Goal: Task Accomplishment & Management: Manage account settings

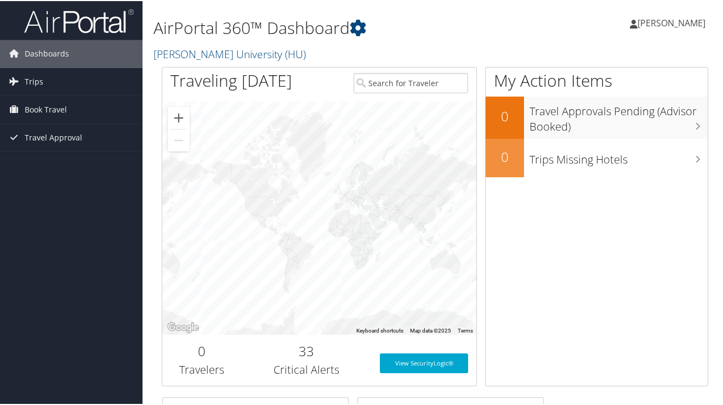
click at [674, 27] on span "[PERSON_NAME]" at bounding box center [671, 22] width 68 height 12
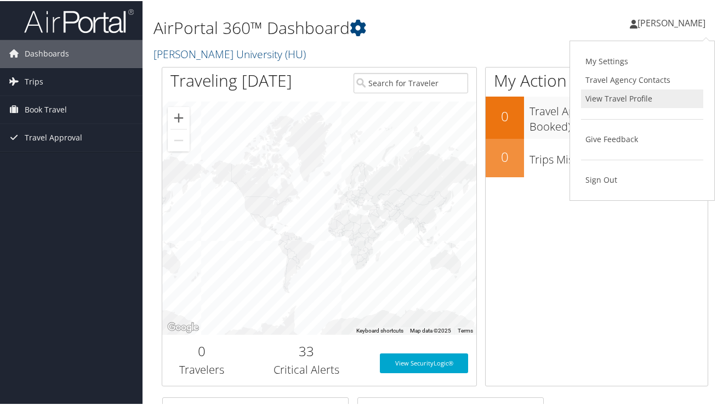
click at [603, 99] on link "View Travel Profile" at bounding box center [642, 97] width 122 height 19
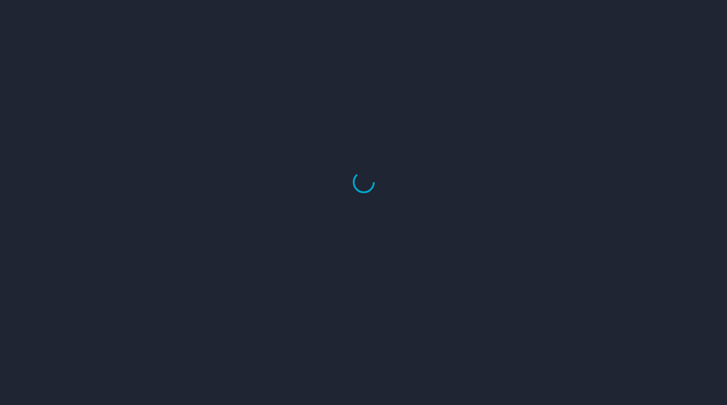
select select "US"
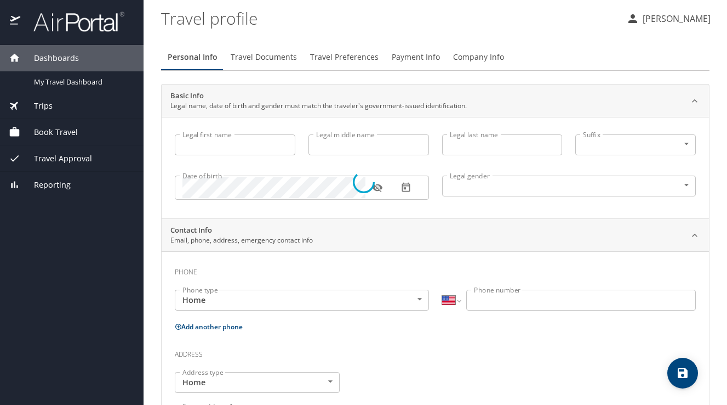
type input "[PERSON_NAME]"
type input "Undisclosed"
select select "US"
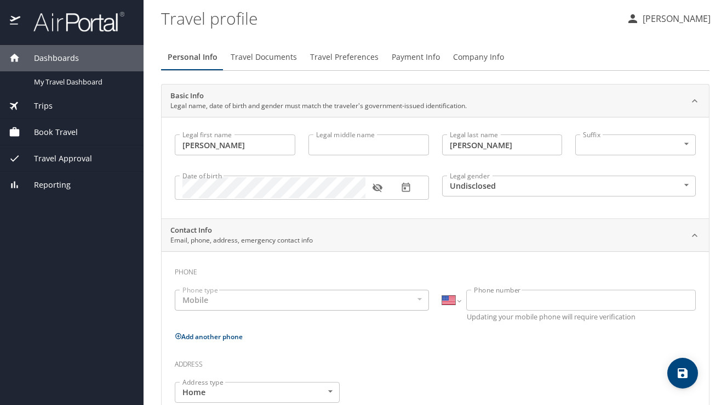
select select "US"
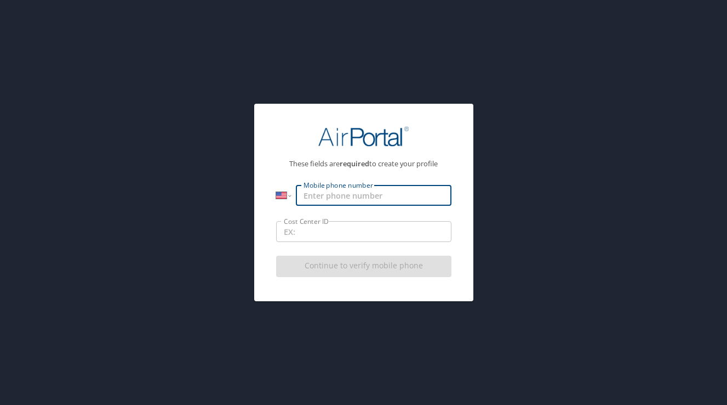
click at [328, 193] on input "Mobile phone number" at bounding box center [373, 195] width 155 height 21
type input "[PHONE_NUMBER]"
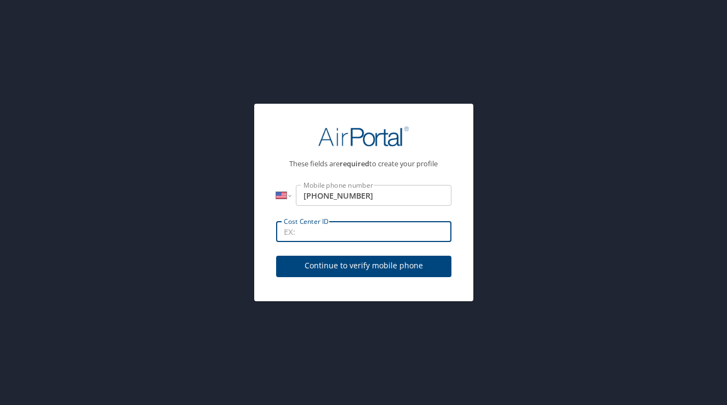
click at [324, 231] on input "Cost Center ID" at bounding box center [363, 231] width 175 height 21
click at [357, 270] on span "Continue to verify mobile phone" at bounding box center [364, 266] width 158 height 14
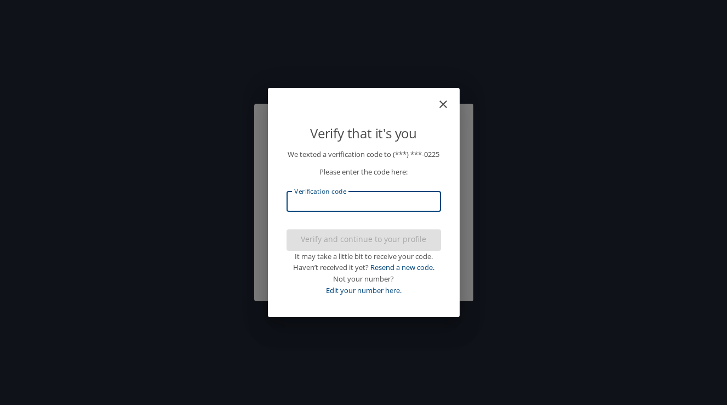
click at [328, 206] on input "Verification code" at bounding box center [364, 201] width 155 height 21
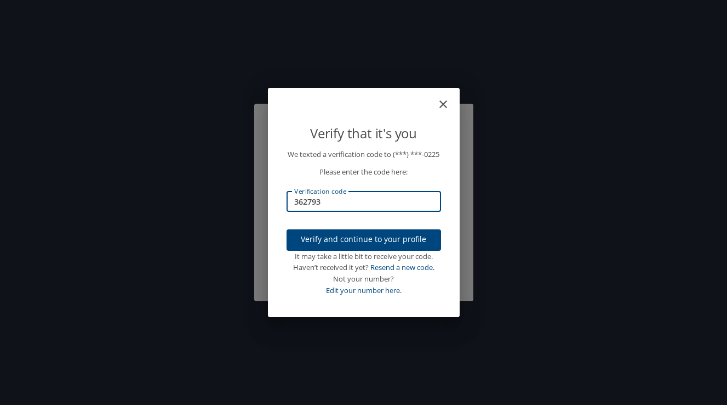
type input "362793"
click at [364, 246] on span "Verify and continue to your profile" at bounding box center [363, 239] width 137 height 14
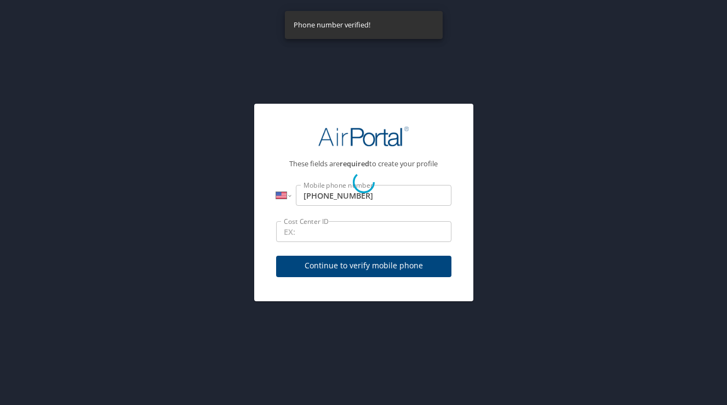
select select "US"
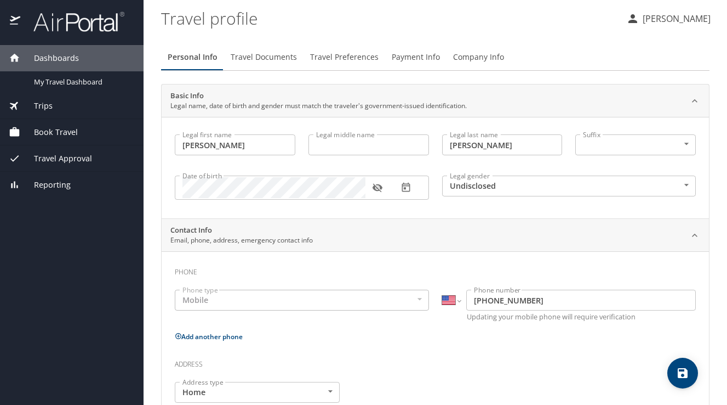
click at [345, 149] on input "Legal middle name" at bounding box center [369, 144] width 121 height 21
type input "[PERSON_NAME]"
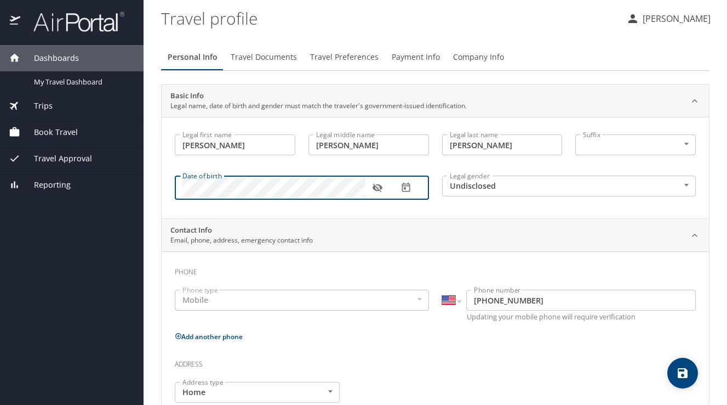
click at [379, 185] on icon "button" at bounding box center [377, 188] width 10 height 9
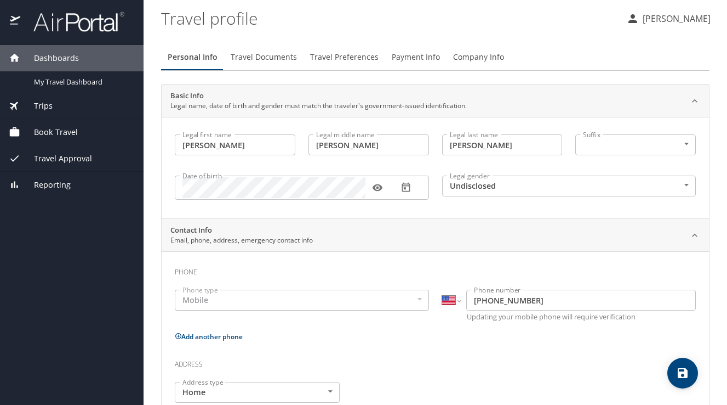
click at [498, 191] on body "Dashboards My Travel Dashboard Trips Current / Future Trips Past Trips Trips Mi…" at bounding box center [363, 202] width 727 height 405
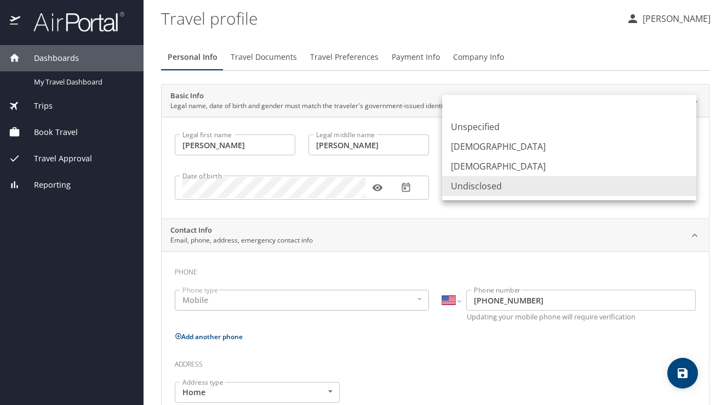
click at [492, 169] on li "[DEMOGRAPHIC_DATA]" at bounding box center [569, 166] width 254 height 20
type input "[DEMOGRAPHIC_DATA]"
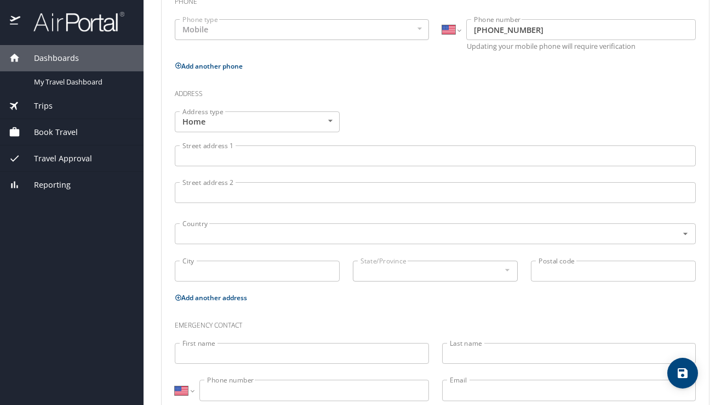
scroll to position [281, 0]
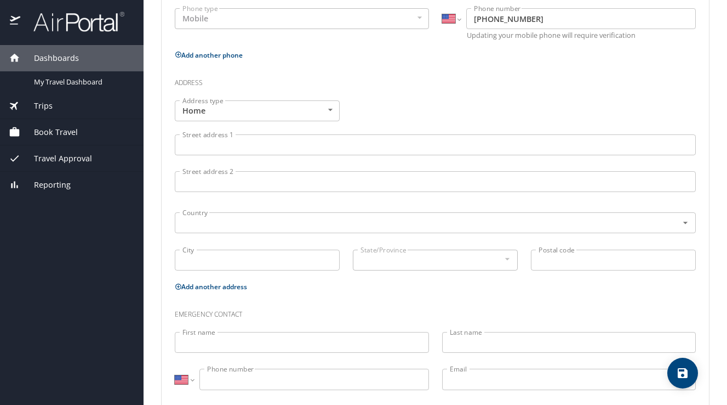
click at [284, 143] on input "Street address 1" at bounding box center [435, 144] width 521 height 21
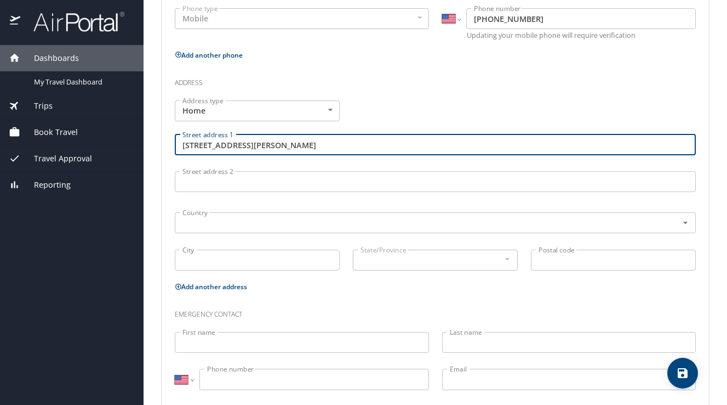
type input "[STREET_ADDRESS][PERSON_NAME]"
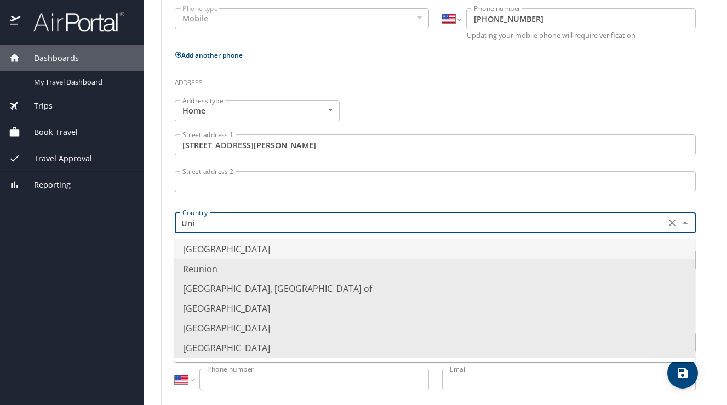
click at [248, 252] on li "[GEOGRAPHIC_DATA]" at bounding box center [434, 249] width 521 height 20
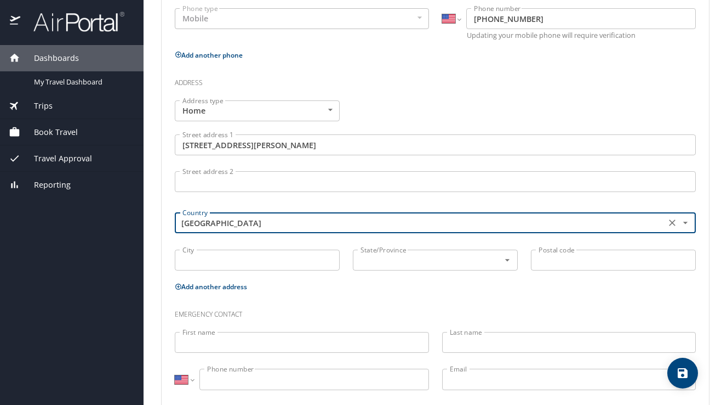
type input "[GEOGRAPHIC_DATA]"
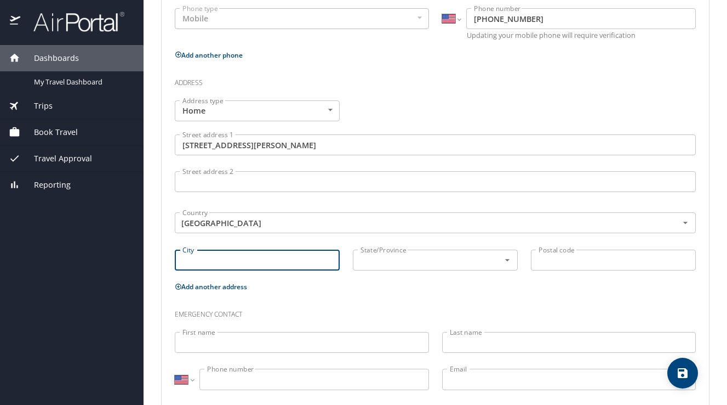
click at [235, 263] on input "City" at bounding box center [257, 259] width 165 height 21
type input "Chevy Chase"
click at [433, 261] on input "text" at bounding box center [419, 260] width 126 height 14
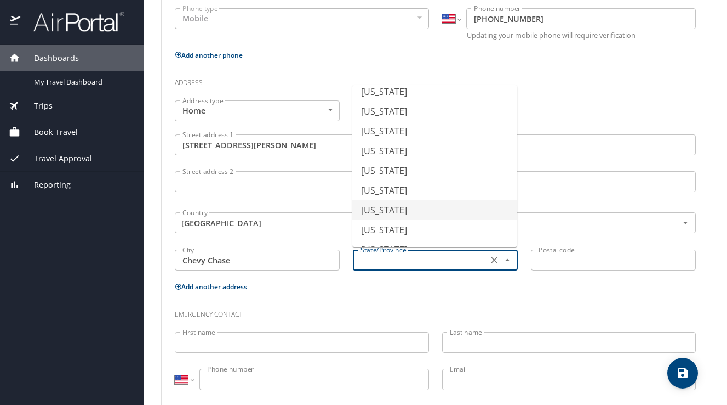
scroll to position [400, 0]
click at [399, 99] on li "[US_STATE]" at bounding box center [434, 94] width 165 height 20
type input "[US_STATE]"
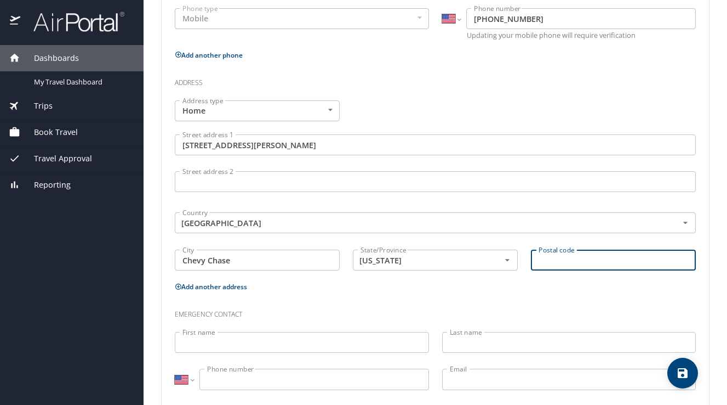
click at [599, 260] on input "Postal code" at bounding box center [613, 259] width 165 height 21
type input "20815"
click at [449, 300] on div "Emergency contact" at bounding box center [435, 310] width 534 height 30
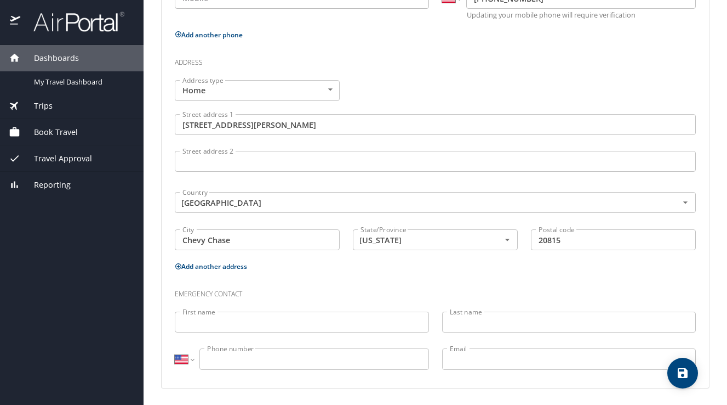
click at [317, 323] on input "First name" at bounding box center [302, 321] width 254 height 21
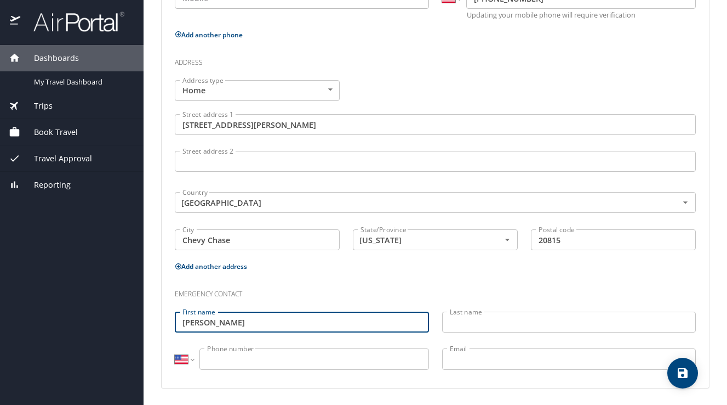
type input "[PERSON_NAME]"
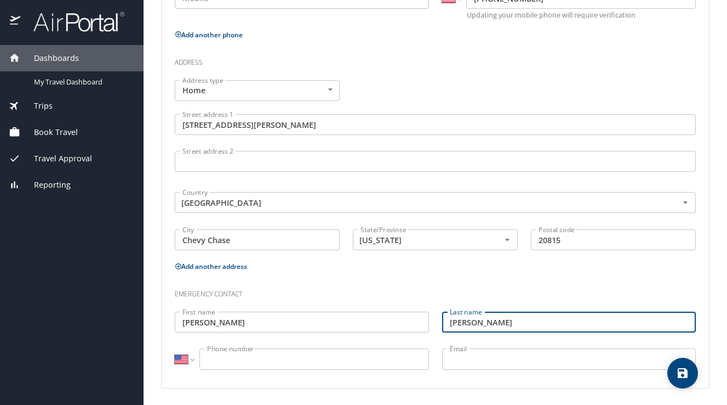
type input "[PERSON_NAME]"
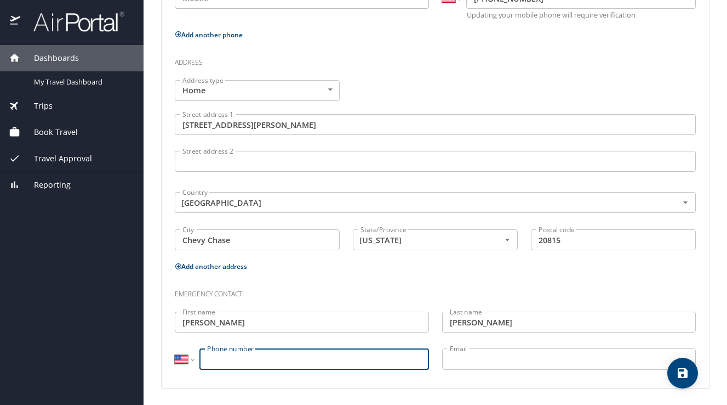
click at [292, 355] on input "Phone number" at bounding box center [315, 358] width 230 height 21
type input "[PHONE_NUMBER]"
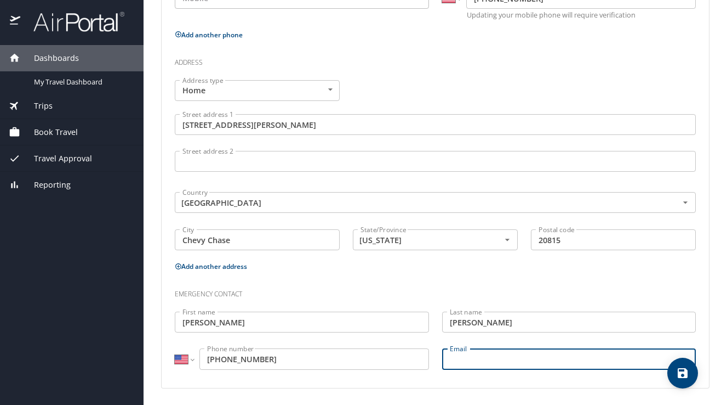
click at [504, 355] on input "Email" at bounding box center [569, 358] width 254 height 21
type input "[PERSON_NAME][EMAIL_ADDRESS][PERSON_NAME][DOMAIN_NAME]"
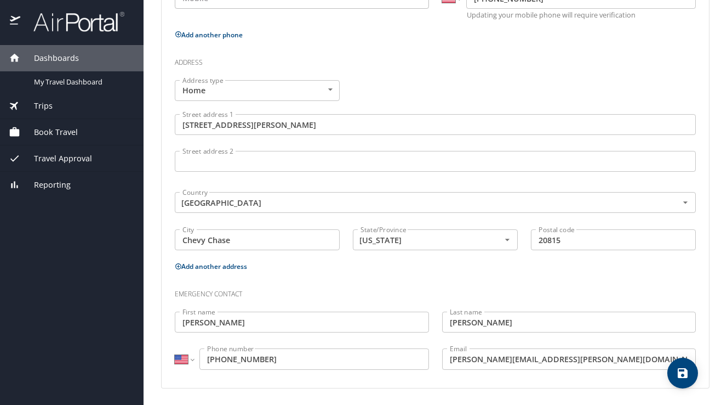
click at [453, 386] on div "Contact Info Email, phone, address, emergency contact info Phone Phone type Mob…" at bounding box center [435, 152] width 549 height 471
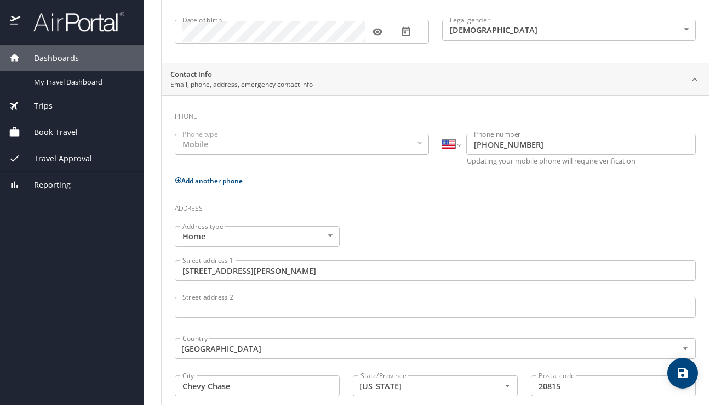
scroll to position [0, 0]
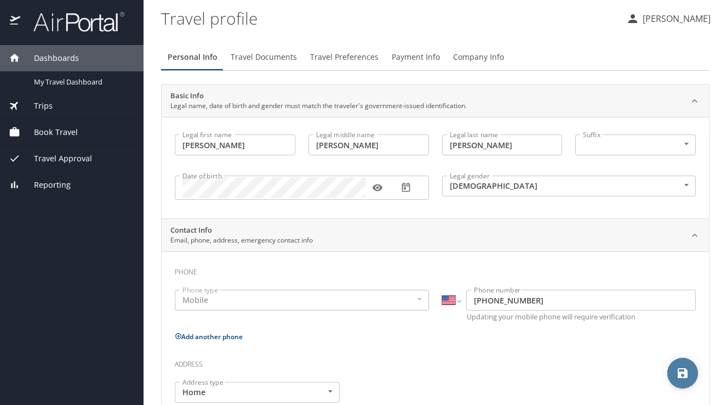
click at [682, 372] on icon "save" at bounding box center [683, 373] width 10 height 10
select select "US"
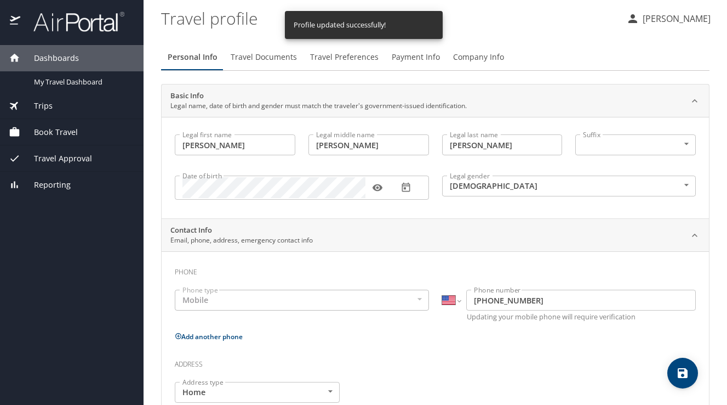
select select "US"
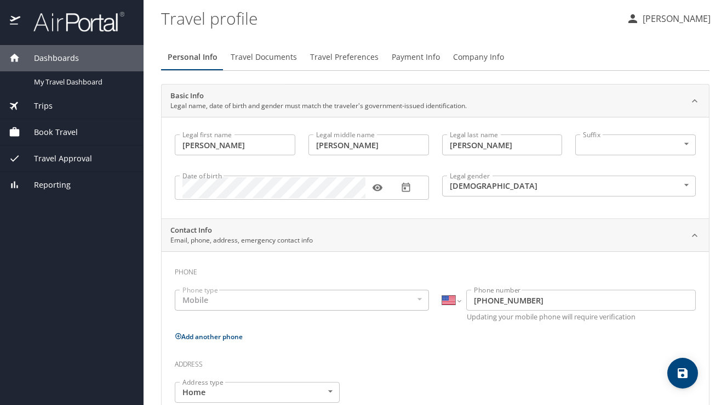
click at [257, 56] on span "Travel Documents" at bounding box center [264, 57] width 66 height 14
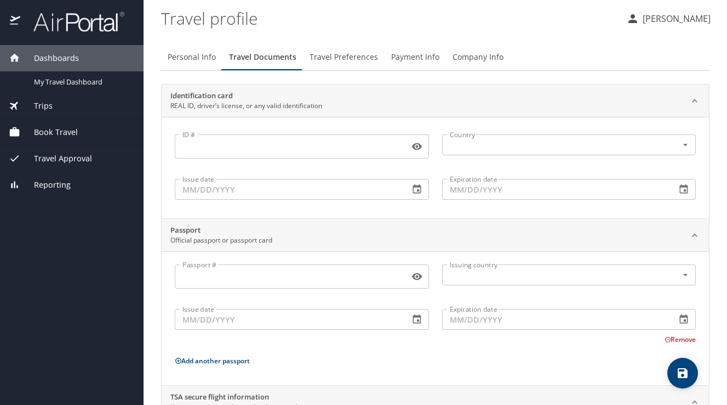
click at [341, 58] on span "Travel Preferences" at bounding box center [344, 57] width 69 height 14
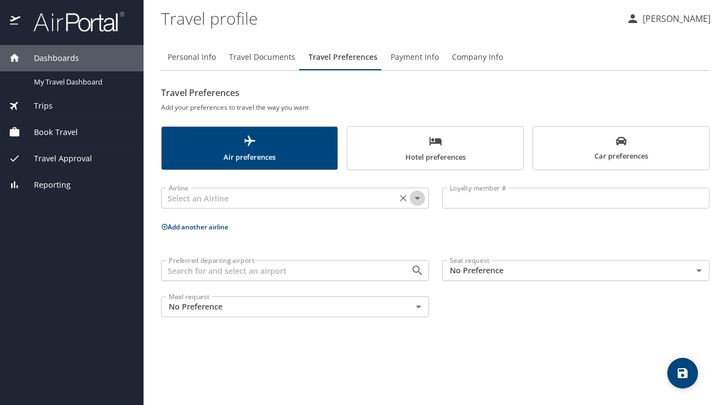
click at [413, 197] on icon "Open" at bounding box center [417, 197] width 13 height 13
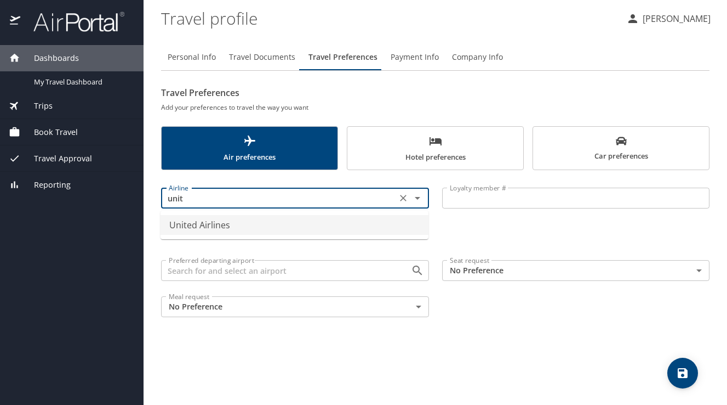
click at [209, 224] on li "United Airlines" at bounding box center [295, 225] width 268 height 20
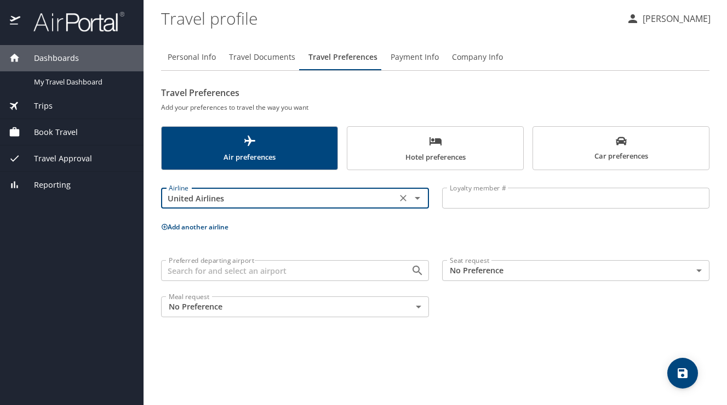
type input "United Airlines"
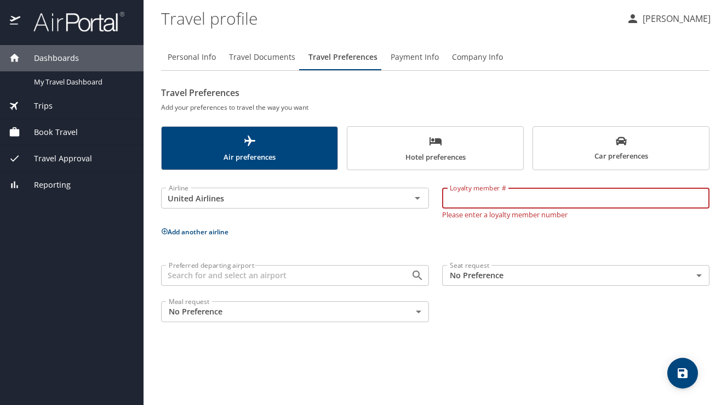
click at [494, 200] on input "Loyalty member #" at bounding box center [576, 197] width 268 height 21
type input "JSP14580"
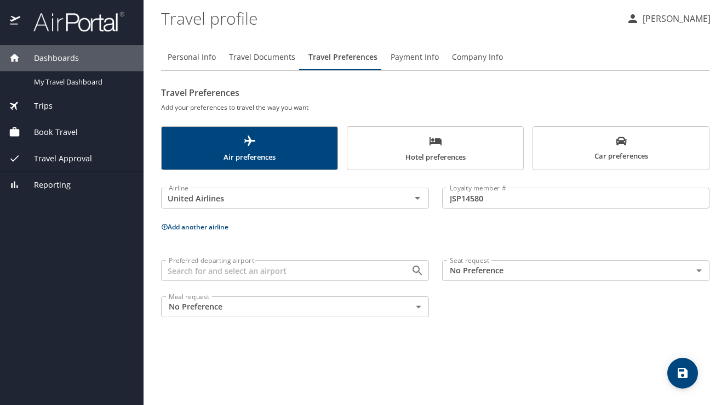
click at [420, 243] on div "Airline United Airlines Airline Loyalty member # JSP14580 Loyalty member # Add …" at bounding box center [435, 249] width 549 height 147
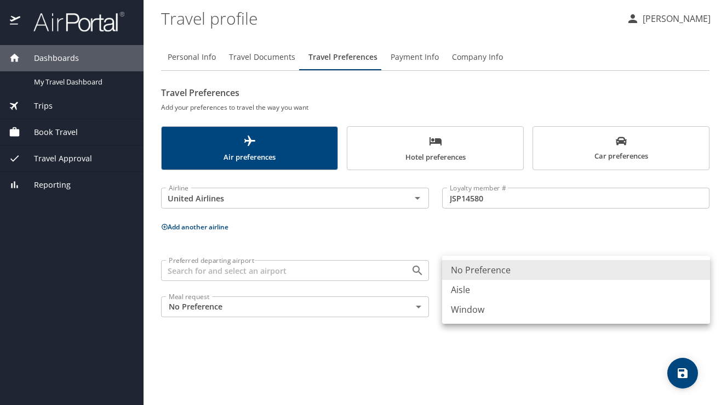
click at [475, 272] on body "Dashboards My Travel Dashboard Trips Current / Future Trips Past Trips Trips Mi…" at bounding box center [363, 202] width 727 height 405
click at [474, 287] on li "Aisle" at bounding box center [576, 290] width 268 height 20
type input "Aisle"
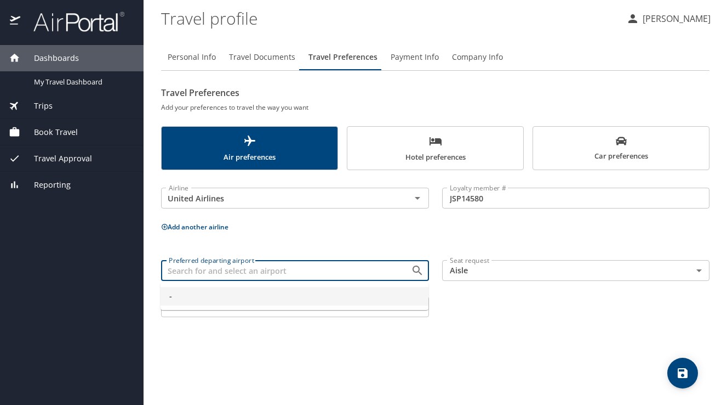
click at [360, 275] on input "Preferred departing airport" at bounding box center [278, 270] width 229 height 14
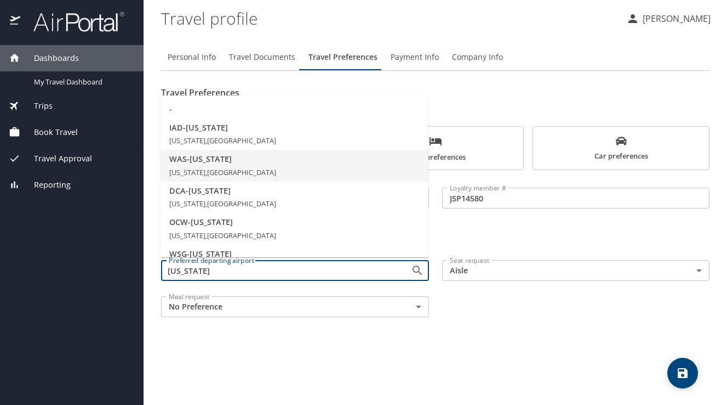
click at [214, 168] on span "[US_STATE], [GEOGRAPHIC_DATA]" at bounding box center [222, 172] width 107 height 10
type input "WAS - [US_STATE]"
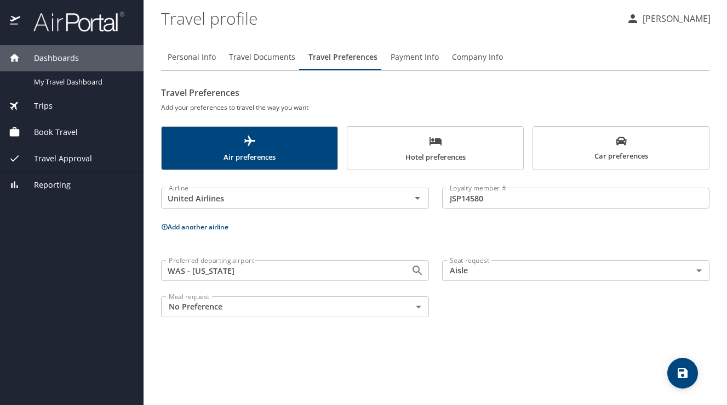
click at [687, 371] on icon "save" at bounding box center [683, 373] width 10 height 10
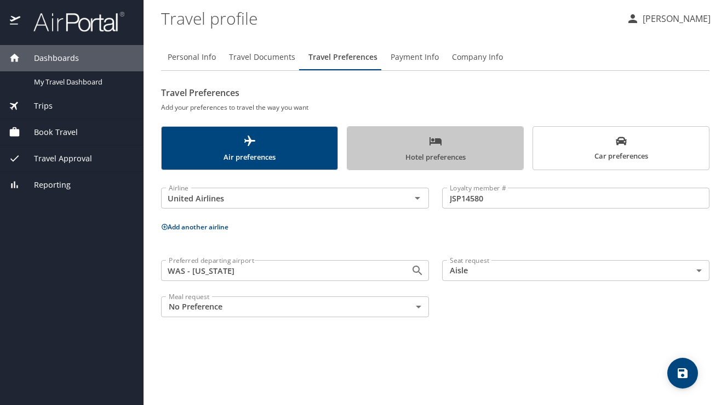
click at [435, 151] on span "Hotel preferences" at bounding box center [435, 148] width 163 height 29
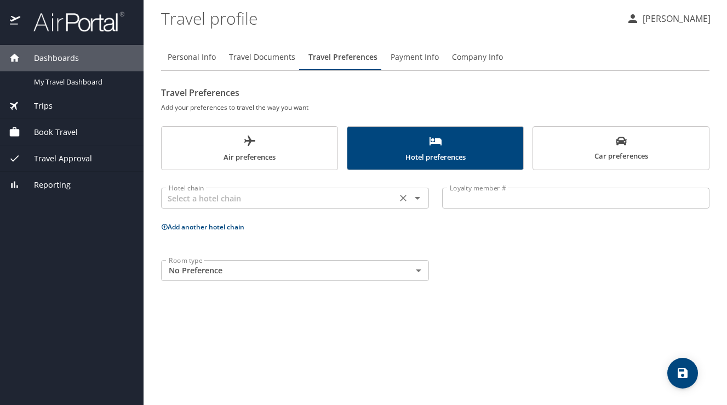
click at [418, 200] on icon "Open" at bounding box center [417, 197] width 13 height 13
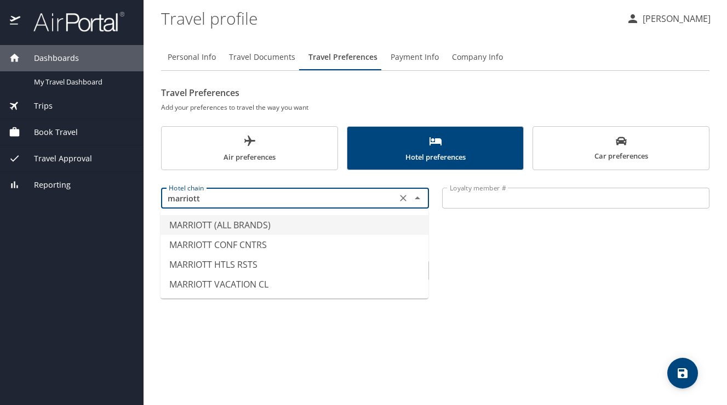
click at [252, 226] on li "MARRIOTT (ALL BRANDS)" at bounding box center [295, 225] width 268 height 20
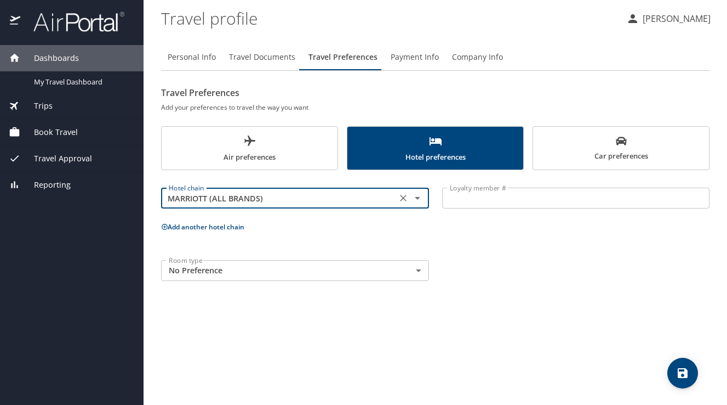
type input "MARRIOTT (ALL BRANDS)"
click at [418, 266] on body "Dashboards My Travel Dashboard Trips Current / Future Trips Past Trips Trips Mi…" at bounding box center [363, 202] width 727 height 405
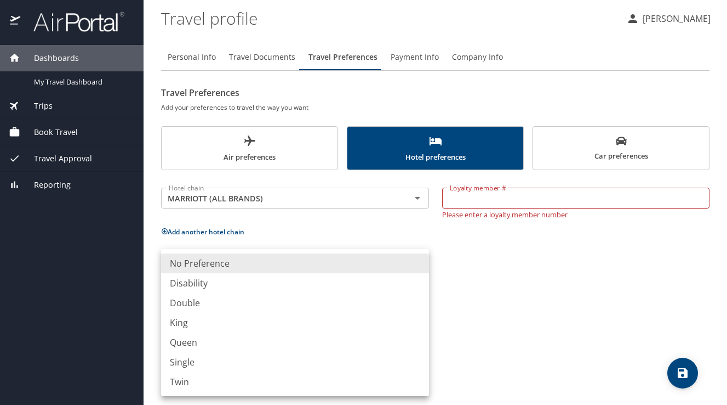
click at [512, 267] on div at bounding box center [363, 202] width 727 height 405
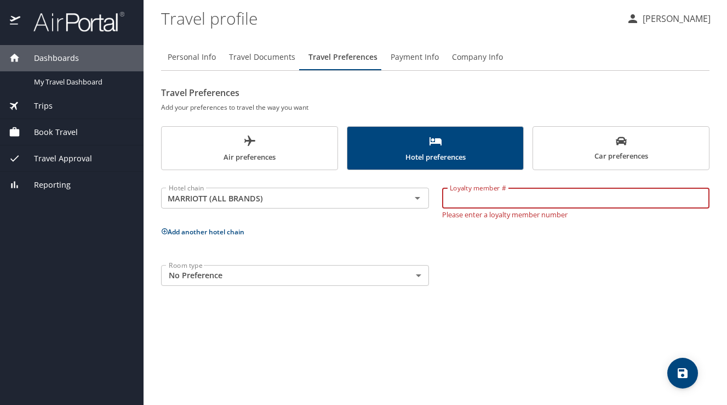
click at [494, 196] on input "Loyalty member #" at bounding box center [576, 197] width 268 height 21
paste input "191903959"
type input "191903959"
click at [498, 284] on div "Room type No Preference NotApplicable Room type" at bounding box center [436, 275] width 562 height 34
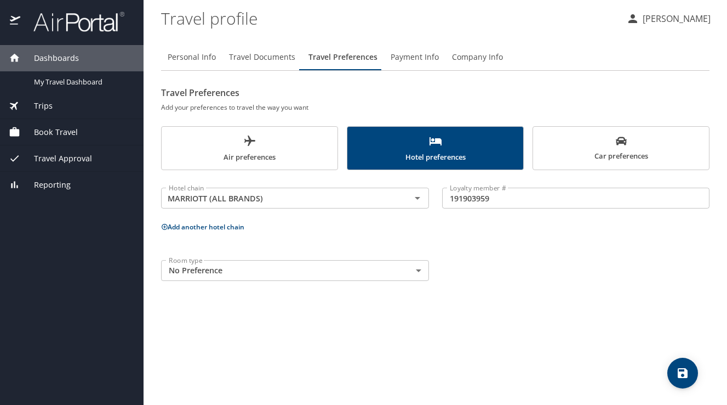
click at [684, 375] on icon "save" at bounding box center [682, 372] width 13 height 13
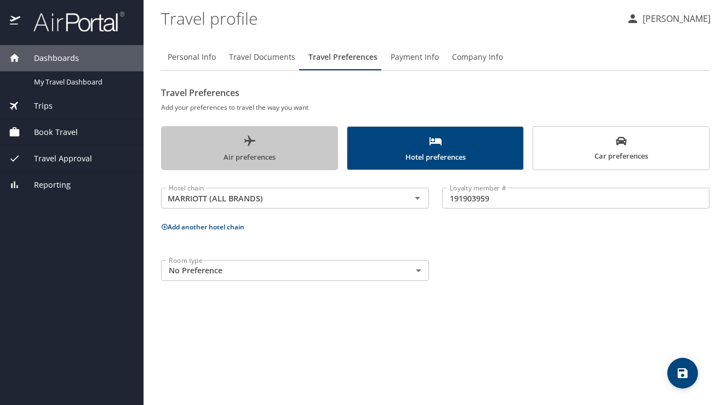
click at [247, 153] on span "Air preferences" at bounding box center [249, 148] width 163 height 29
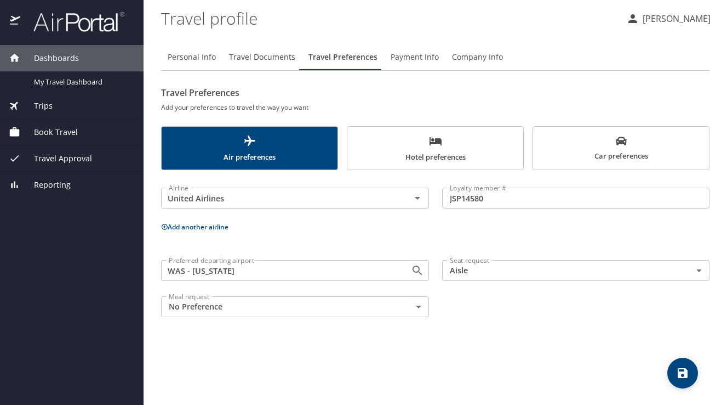
click at [197, 230] on button "Add another airline" at bounding box center [194, 226] width 67 height 9
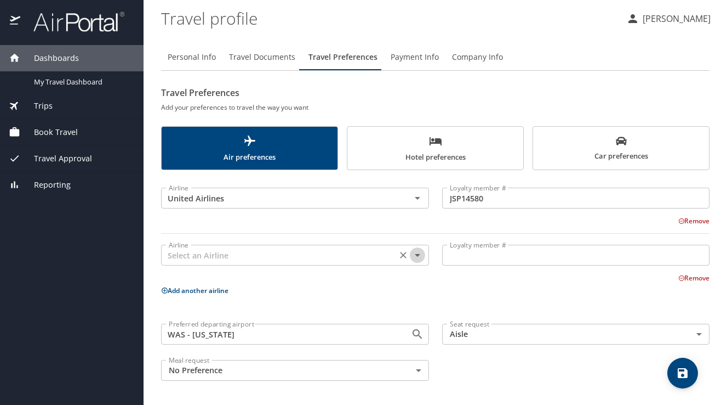
click at [416, 255] on icon "Open" at bounding box center [417, 254] width 13 height 13
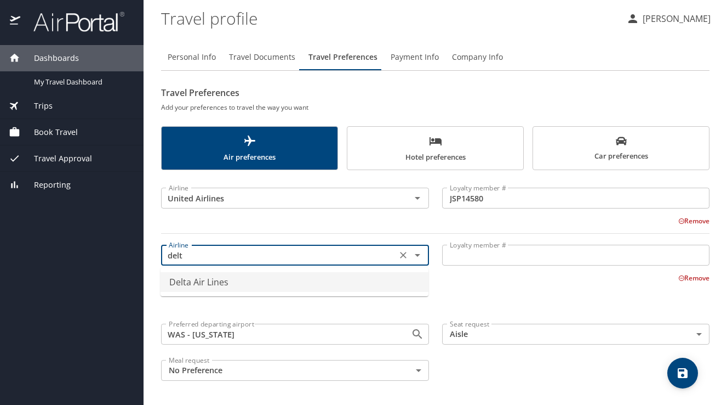
click at [200, 280] on li "Delta Air Lines" at bounding box center [295, 282] width 268 height 20
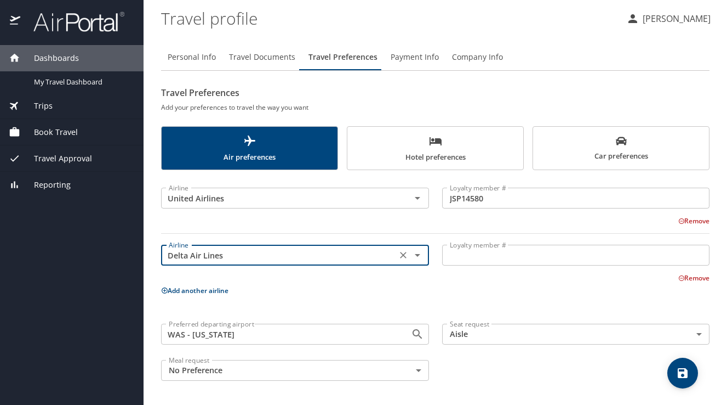
type input "Delta Air Lines"
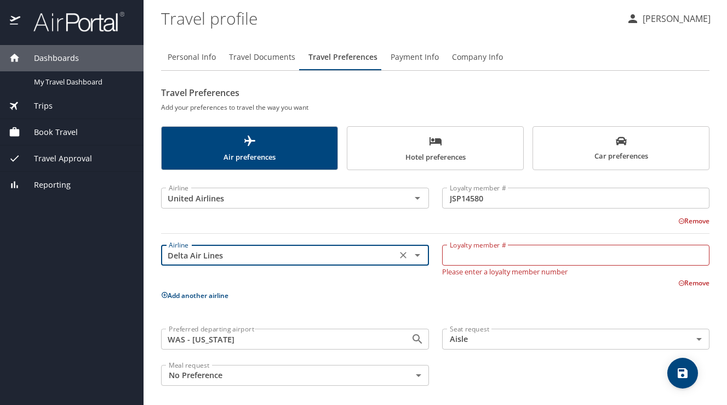
click at [540, 253] on input "Loyalty member #" at bounding box center [576, 254] width 268 height 21
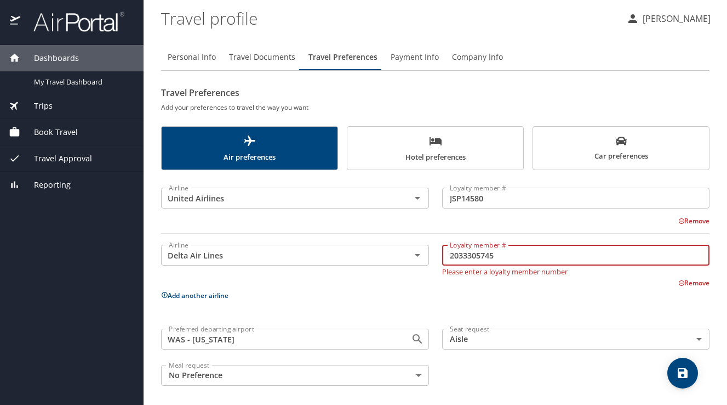
type input "2033305745"
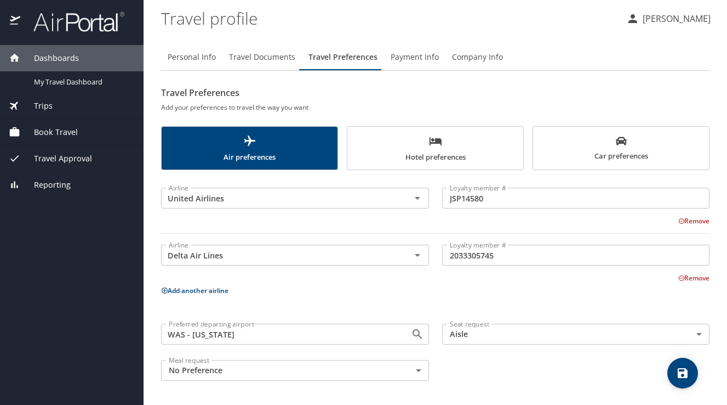
click at [386, 288] on p "Add another airline" at bounding box center [435, 290] width 549 height 14
click at [679, 374] on icon "save" at bounding box center [683, 373] width 10 height 10
click at [212, 286] on button "Add another airline" at bounding box center [194, 290] width 67 height 9
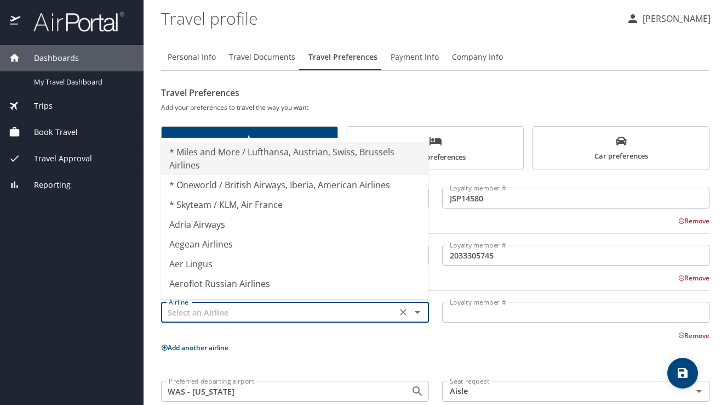
click at [302, 314] on input "text" at bounding box center [278, 312] width 229 height 14
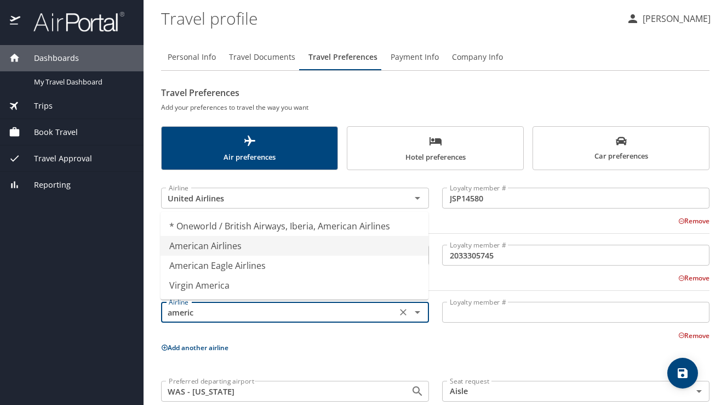
click at [215, 245] on li "American Airlines" at bounding box center [295, 246] width 268 height 20
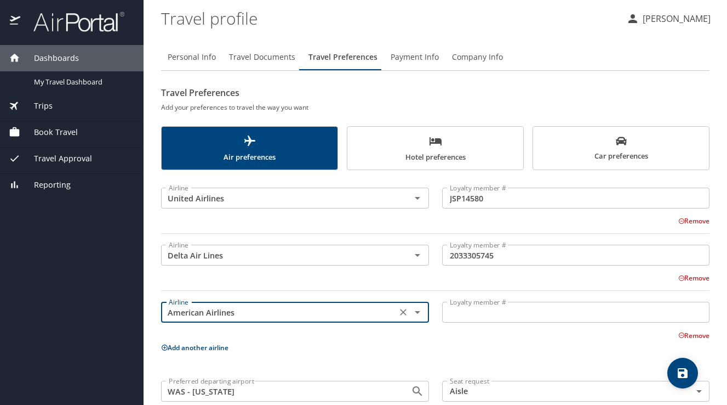
type input "American Airlines"
click at [521, 315] on input "Loyalty member #" at bounding box center [576, 311] width 268 height 21
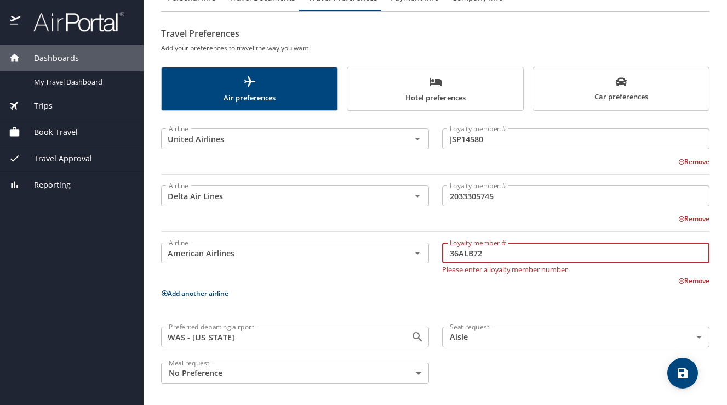
scroll to position [61, 0]
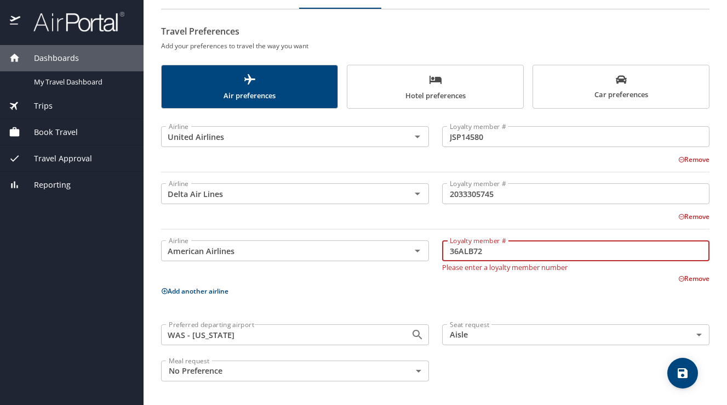
type input "36ALB72"
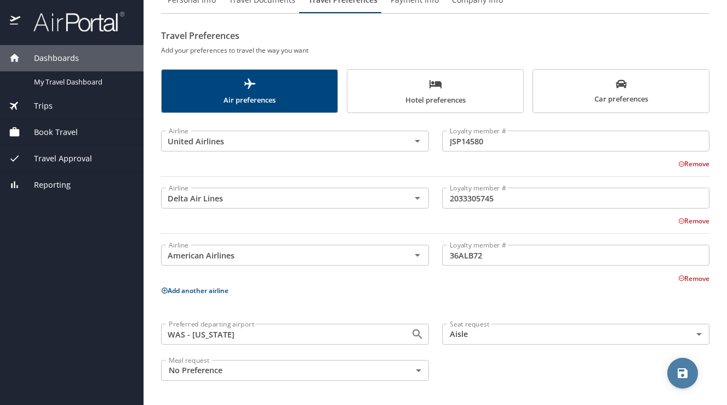
scroll to position [56, 0]
click at [686, 378] on icon "save" at bounding box center [682, 372] width 13 height 13
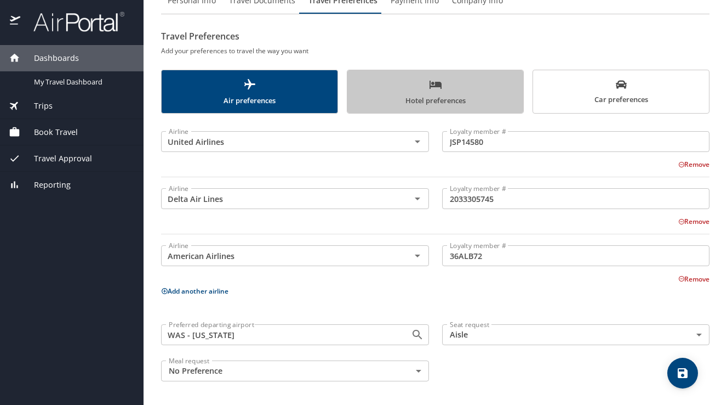
click at [438, 96] on span "Hotel preferences" at bounding box center [435, 92] width 163 height 29
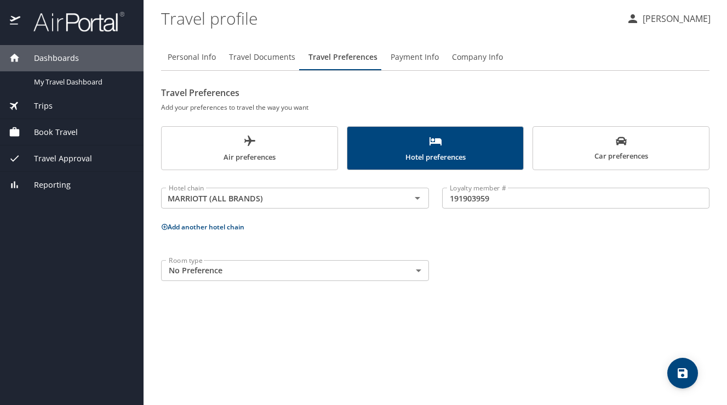
click at [221, 228] on button "Add another hotel chain" at bounding box center [202, 226] width 83 height 9
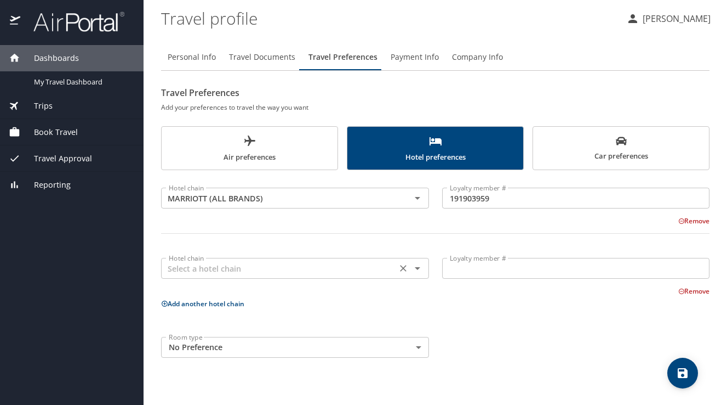
click at [254, 269] on input "text" at bounding box center [278, 268] width 229 height 14
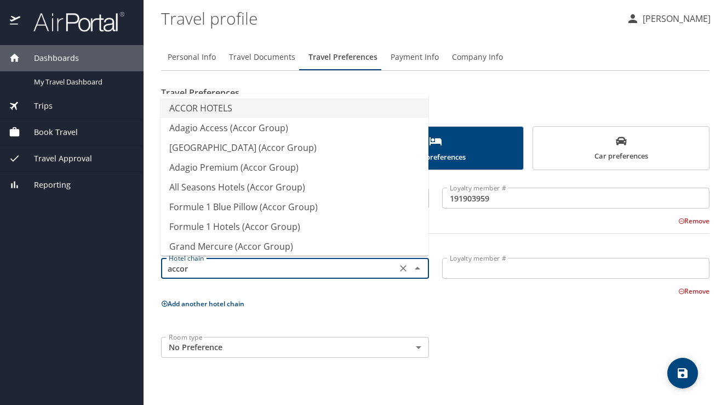
click at [222, 110] on li "ACCOR HOTELS" at bounding box center [295, 108] width 268 height 20
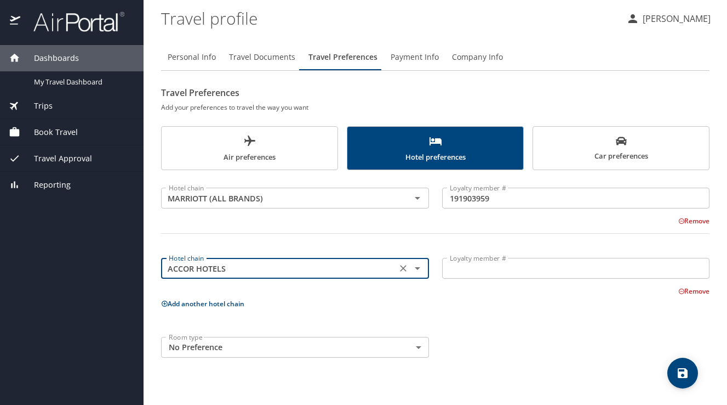
type input "ACCOR HOTELS"
click at [480, 272] on input "Loyalty member #" at bounding box center [576, 268] width 268 height 21
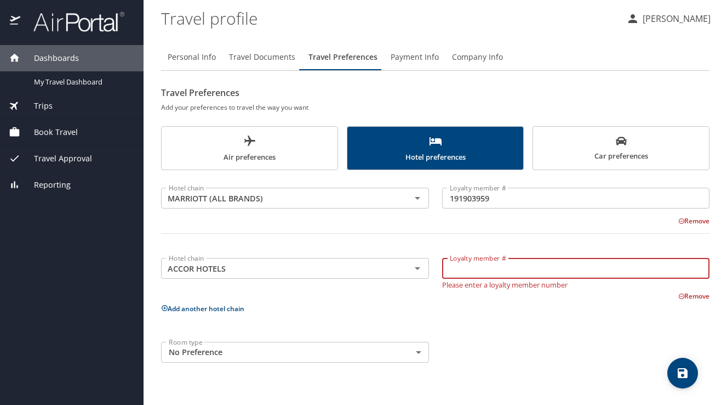
paste input "3081032065111410"
type input "3081032065111410"
click at [683, 373] on icon "save" at bounding box center [682, 372] width 13 height 13
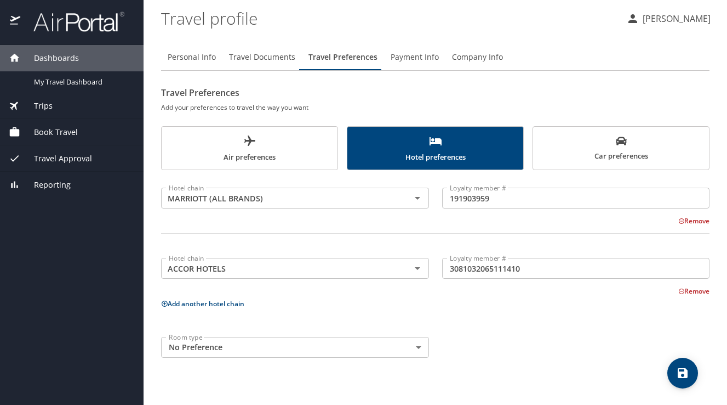
click at [188, 305] on button "Add another hotel chain" at bounding box center [202, 303] width 83 height 9
click at [201, 342] on input "text" at bounding box center [278, 338] width 229 height 14
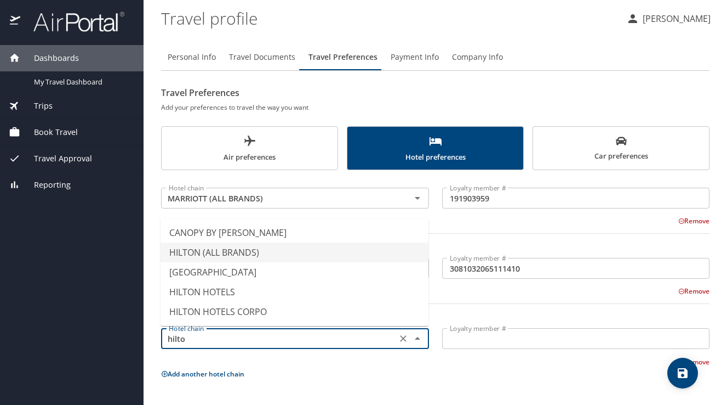
click at [228, 252] on li "HILTON (ALL BRANDS)" at bounding box center [295, 252] width 268 height 20
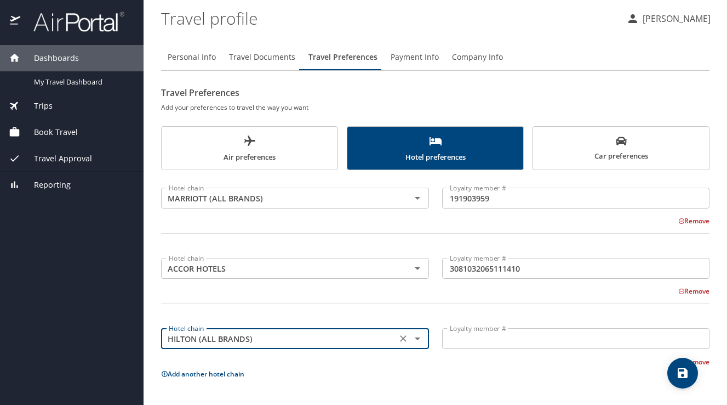
type input "HILTON (ALL BRANDS)"
click at [493, 334] on input "Loyalty member #" at bounding box center [576, 338] width 268 height 21
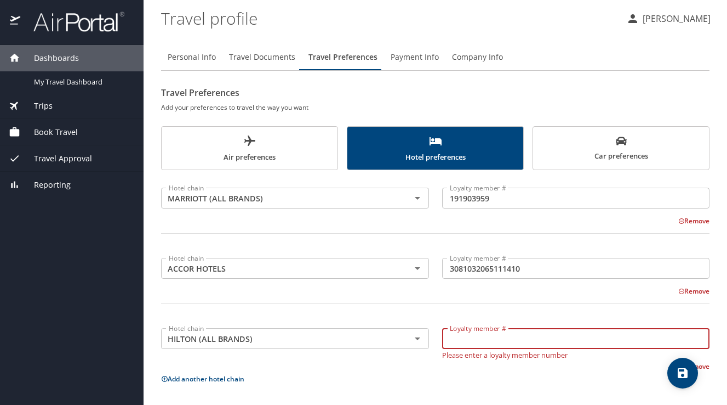
paste input "947141191"
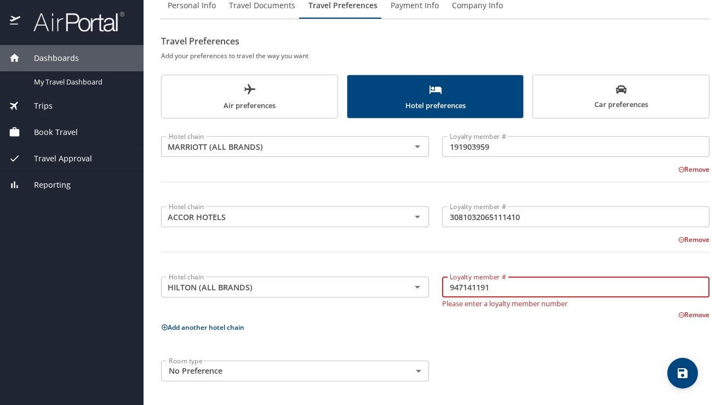
type input "947141191"
click at [679, 372] on icon "save" at bounding box center [683, 373] width 10 height 10
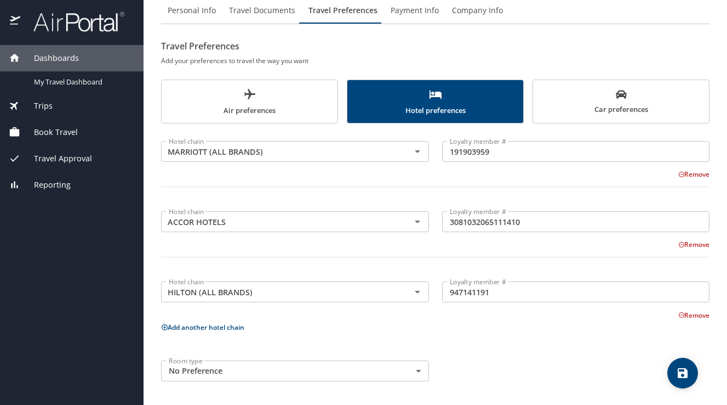
click at [410, 12] on span "Payment Info" at bounding box center [415, 11] width 48 height 14
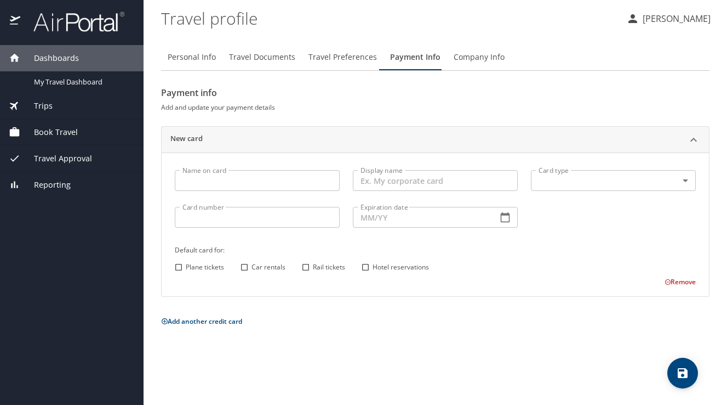
scroll to position [0, 0]
click at [472, 60] on span "Company Info" at bounding box center [479, 57] width 51 height 14
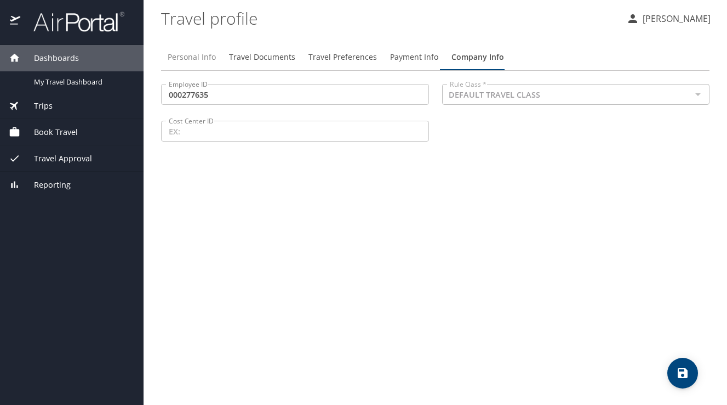
click at [190, 56] on span "Personal Info" at bounding box center [192, 57] width 48 height 14
select select "US"
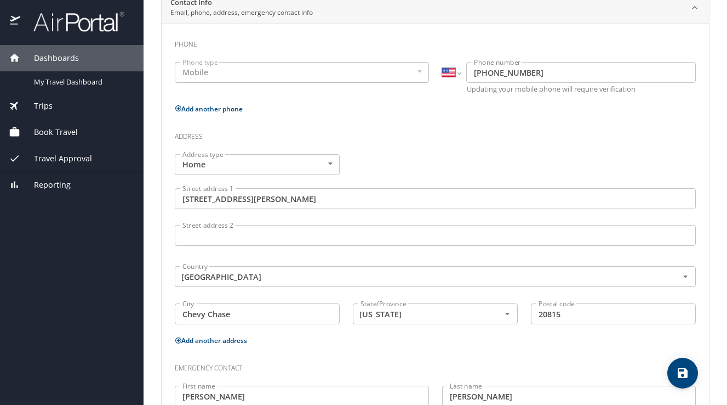
scroll to position [301, 0]
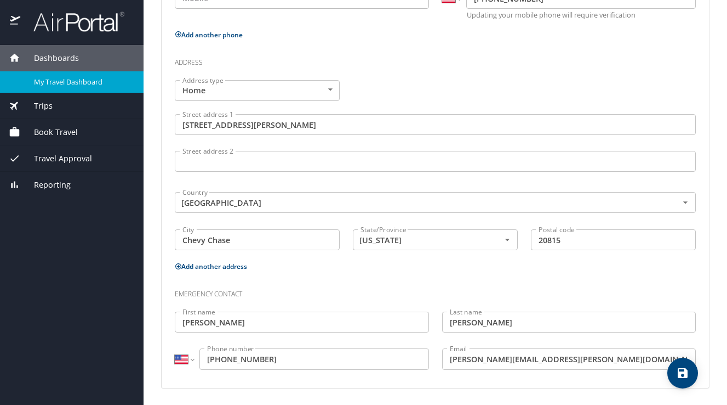
click at [71, 80] on span "My Travel Dashboard" at bounding box center [82, 82] width 96 height 10
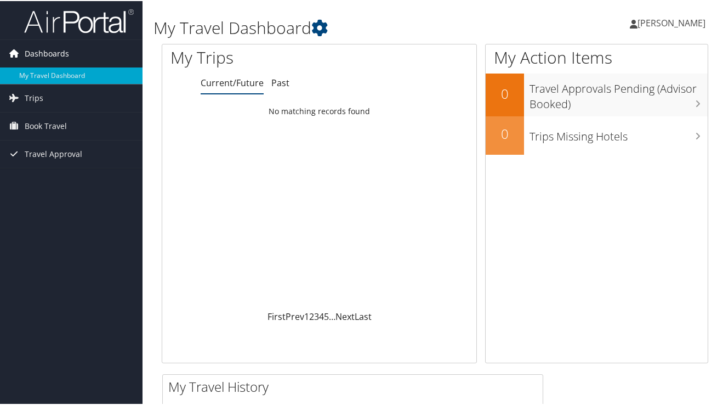
click at [50, 53] on span "Dashboards" at bounding box center [47, 52] width 44 height 27
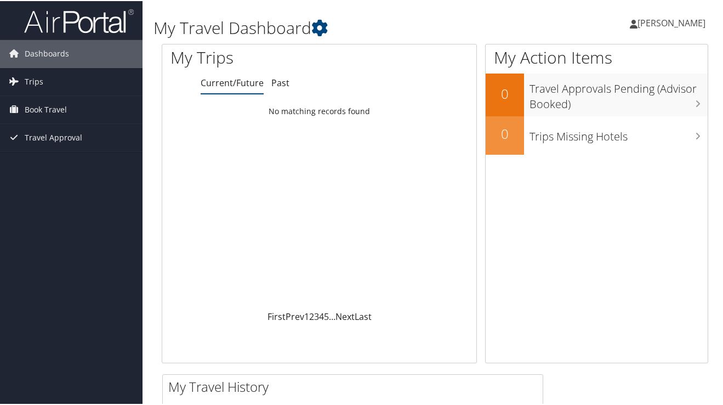
click at [671, 22] on span "[PERSON_NAME]" at bounding box center [671, 22] width 68 height 12
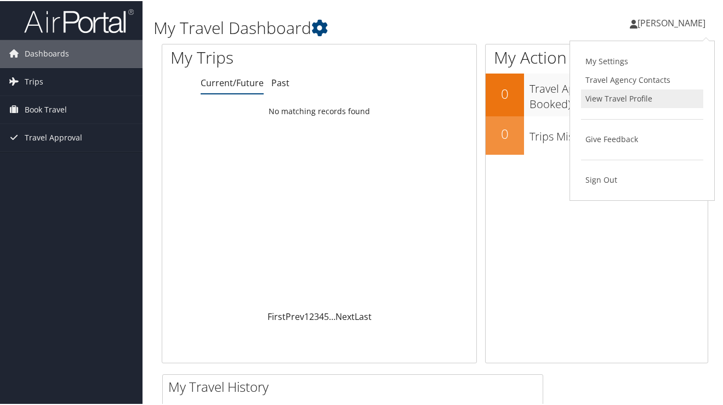
click at [603, 97] on link "View Travel Profile" at bounding box center [642, 97] width 122 height 19
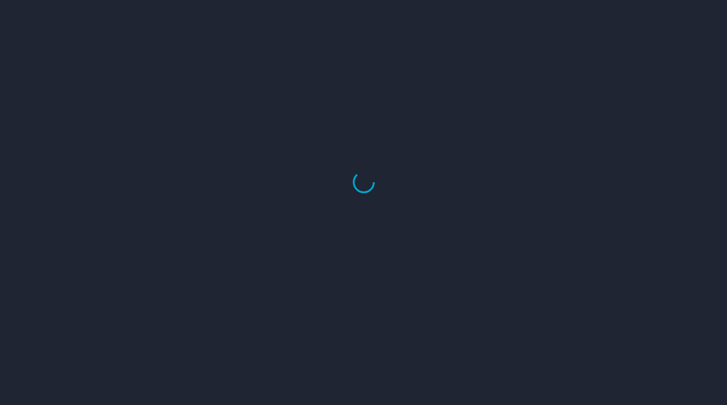
select select "US"
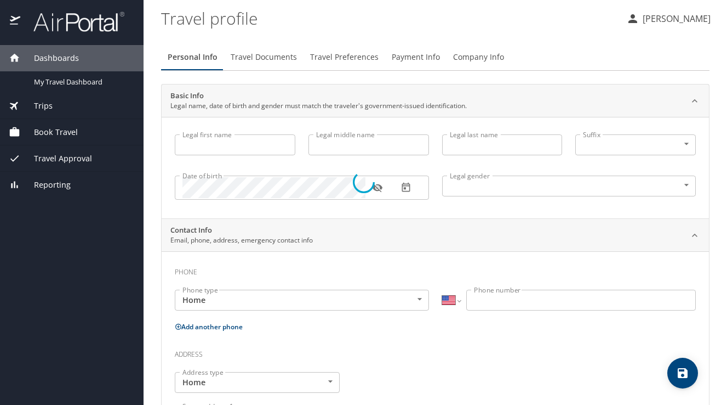
type input "[PERSON_NAME]"
type input "[DEMOGRAPHIC_DATA]"
type input "[PERSON_NAME]"
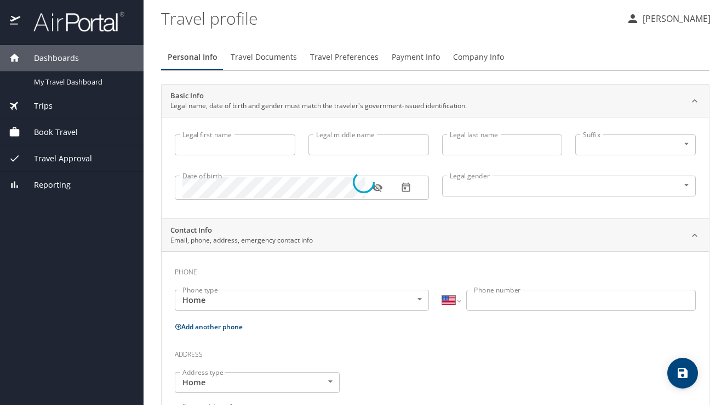
type input "[PERSON_NAME]"
type input "[PHONE_NUMBER]"
type input "[PERSON_NAME][EMAIL_ADDRESS][PERSON_NAME][DOMAIN_NAME]"
type input "[GEOGRAPHIC_DATA]"
type input "[US_STATE]"
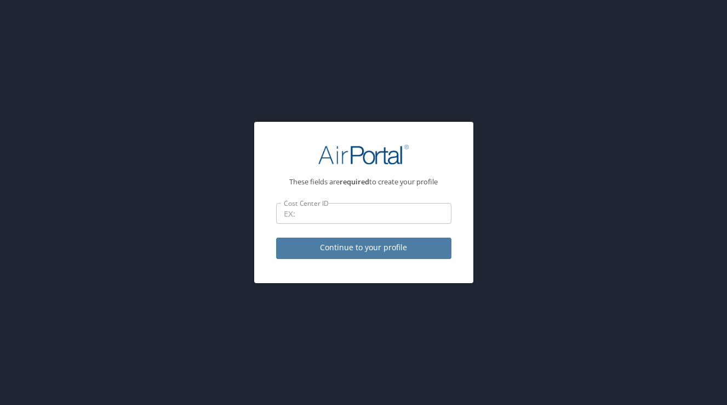
click at [370, 249] on span "Continue to your profile" at bounding box center [364, 248] width 158 height 14
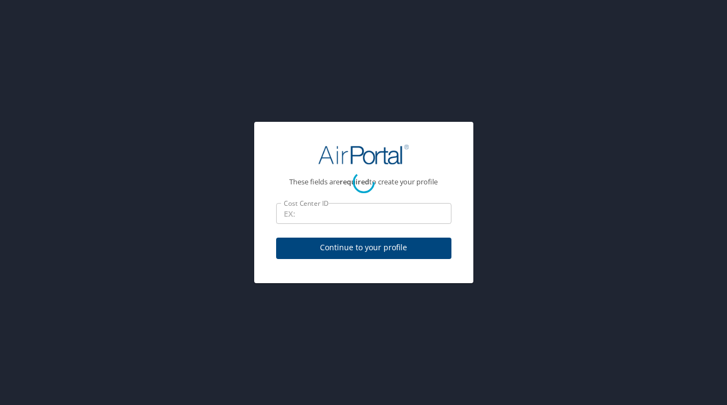
select select "US"
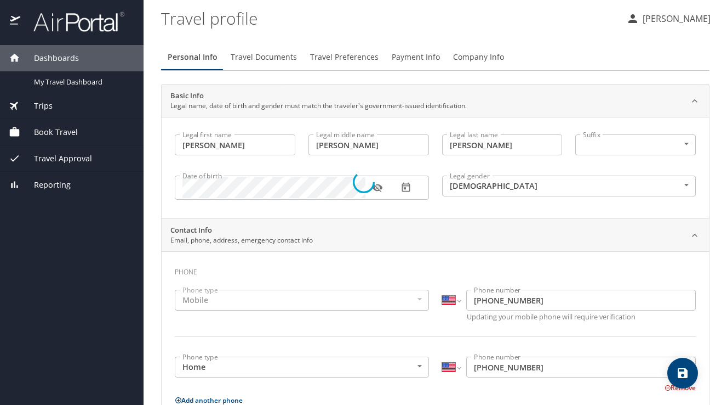
select select "US"
